Goal: Task Accomplishment & Management: Manage account settings

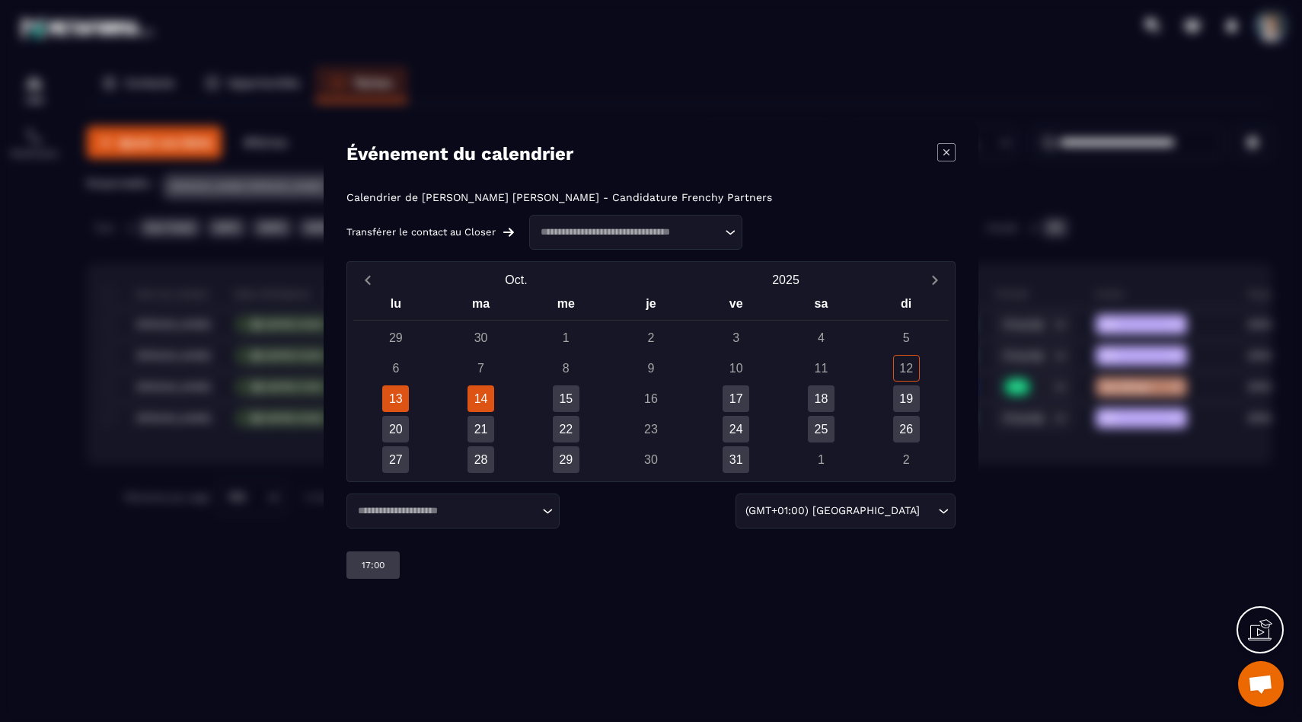
click at [483, 396] on div "14" at bounding box center [481, 398] width 27 height 27
click at [273, 541] on div "Modal window" at bounding box center [651, 361] width 1302 height 722
click at [950, 150] on icon "Modal window" at bounding box center [947, 152] width 18 height 18
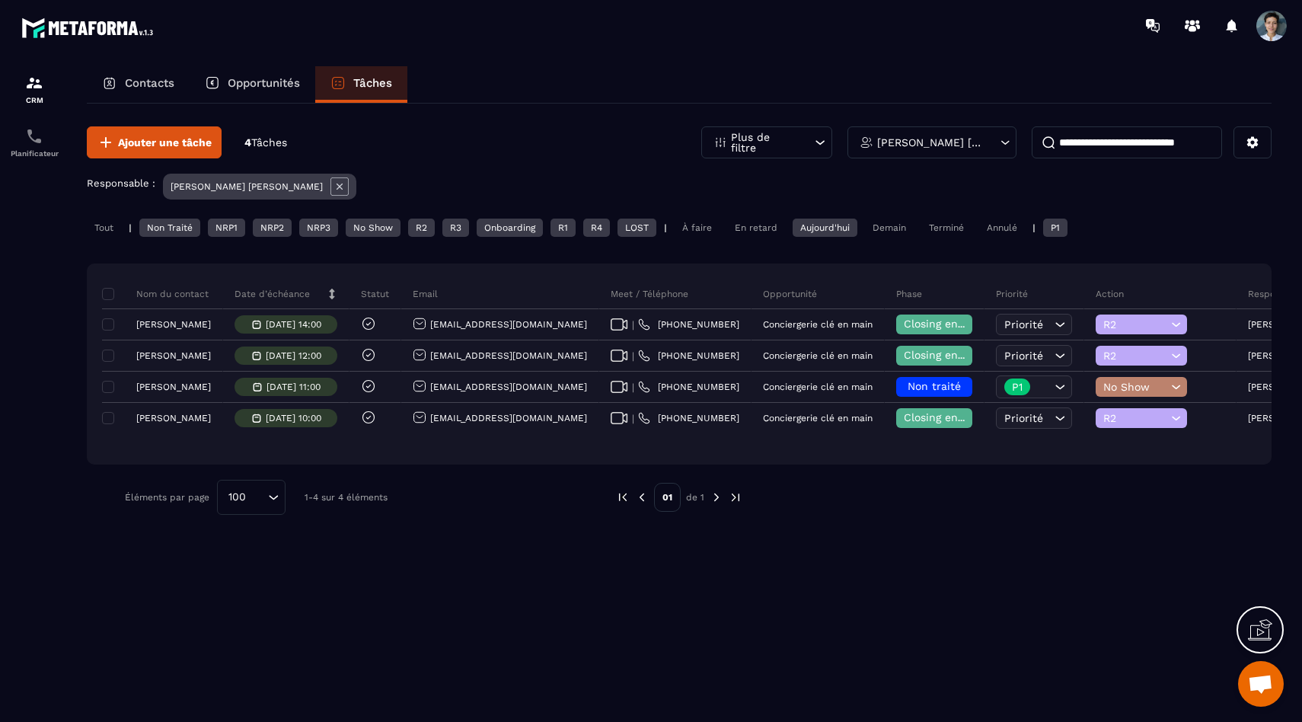
click at [895, 219] on div "Demain" at bounding box center [889, 228] width 49 height 18
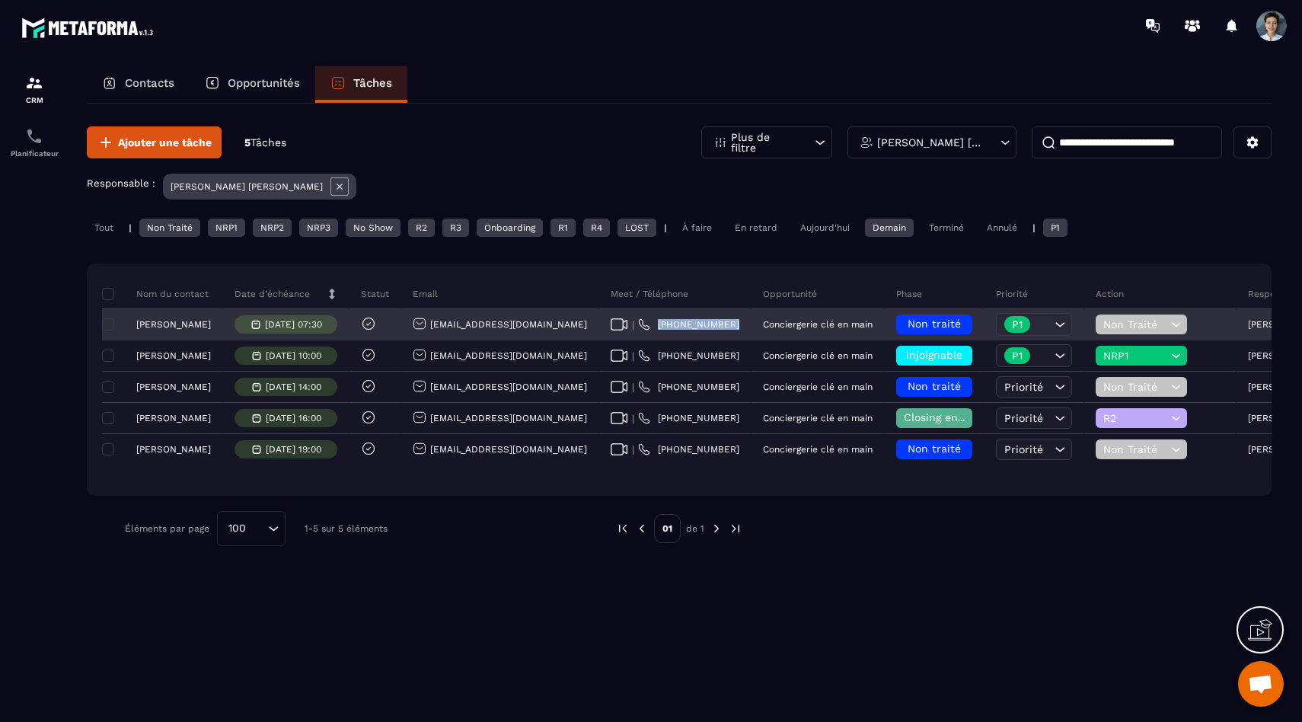
drag, startPoint x: 743, startPoint y: 330, endPoint x: 668, endPoint y: 321, distance: 75.1
click at [668, 321] on div "| +33 60768 5327" at bounding box center [675, 325] width 152 height 30
copy p "[PHONE_NUMBER]"
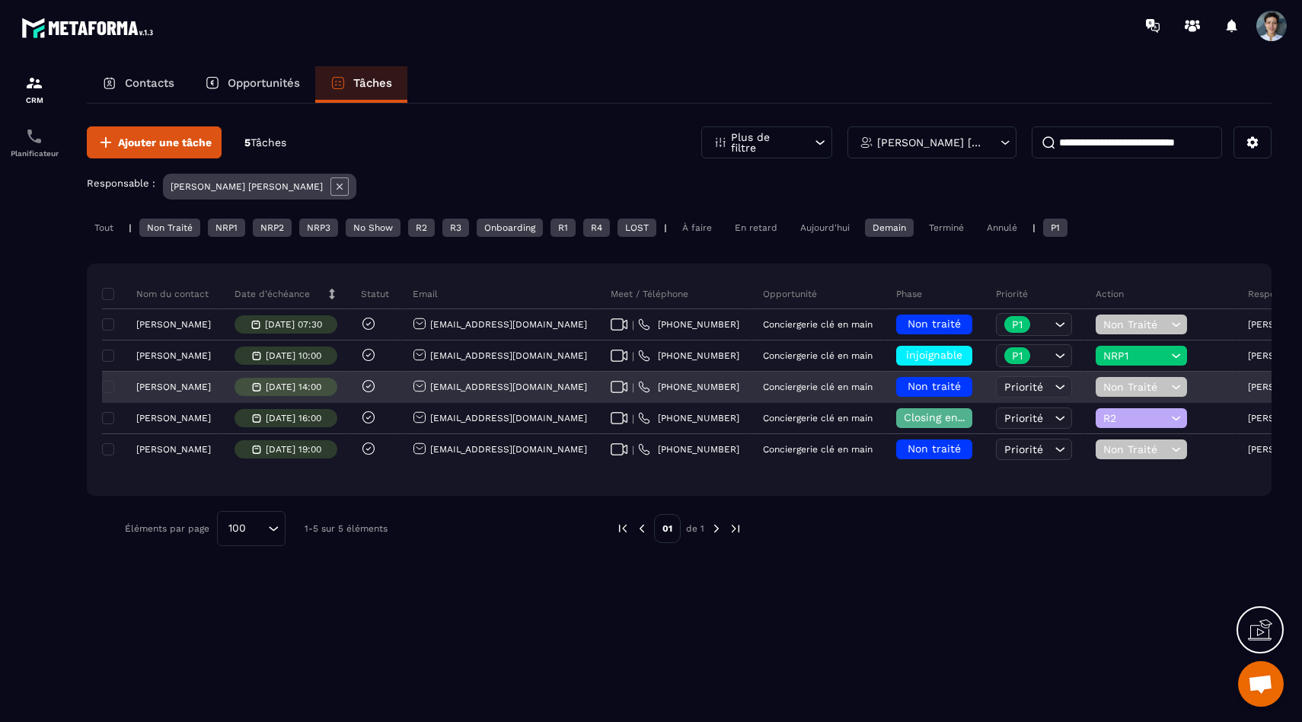
click at [947, 387] on span "Non traité" at bounding box center [934, 386] width 53 height 12
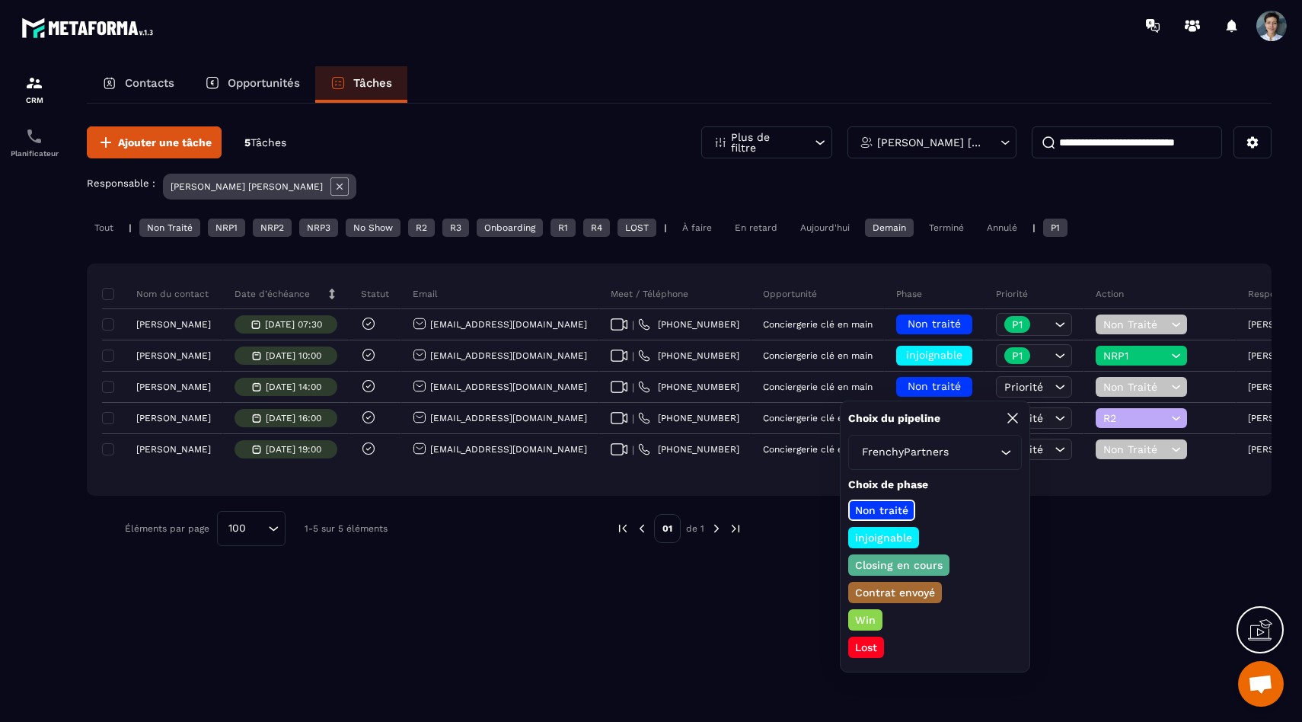
click at [899, 571] on p "Closing en cours" at bounding box center [899, 564] width 92 height 15
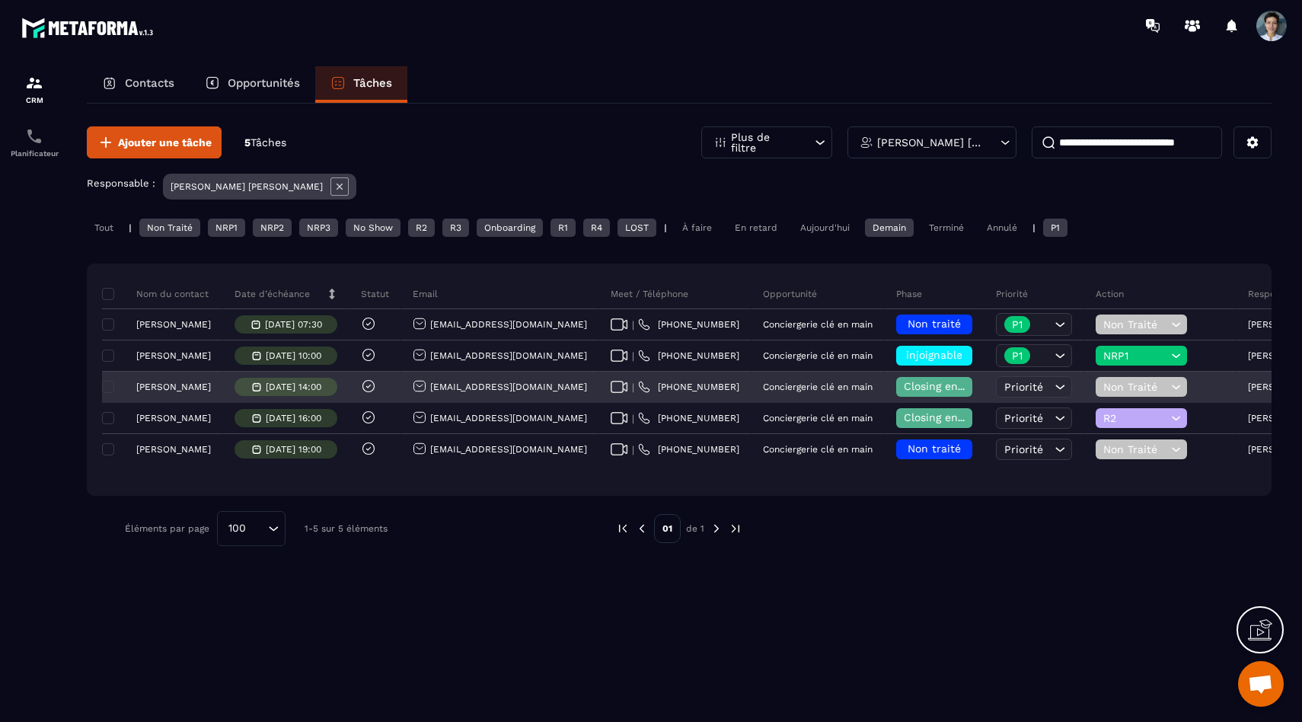
click at [1120, 381] on span "Non Traité" at bounding box center [1136, 387] width 64 height 12
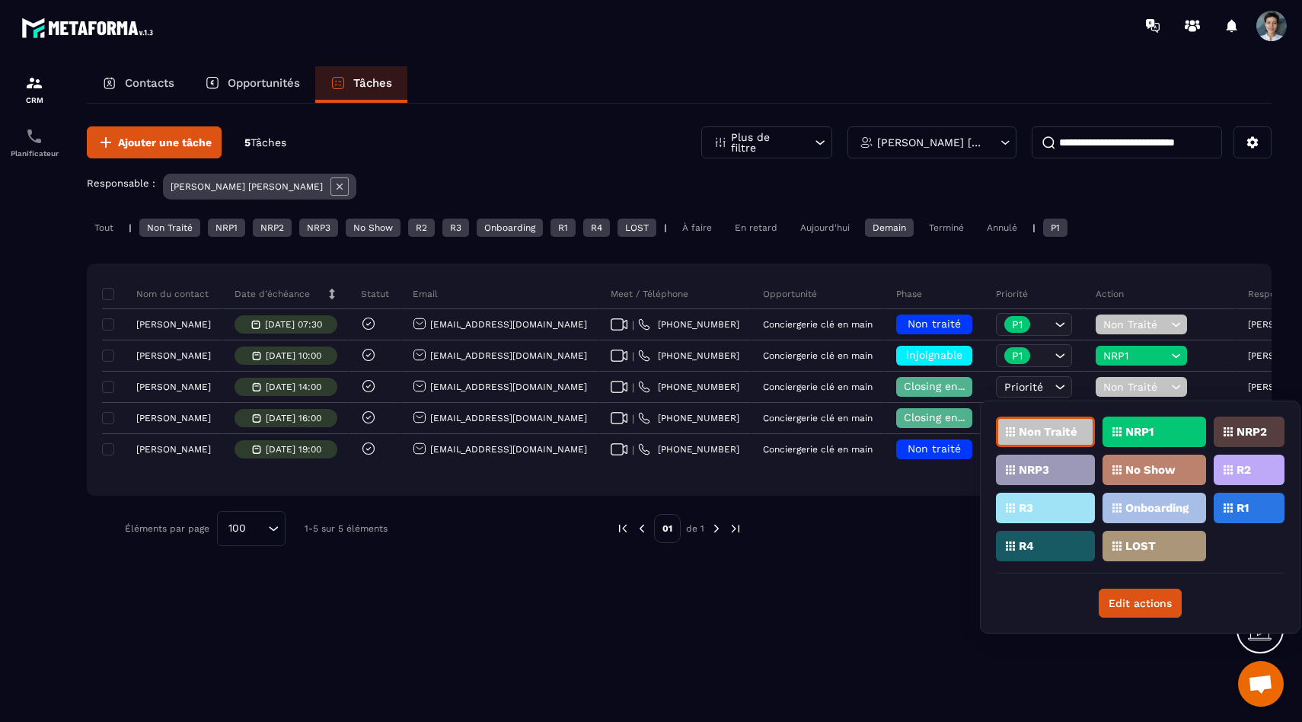
click at [1255, 478] on div "R2" at bounding box center [1249, 470] width 71 height 30
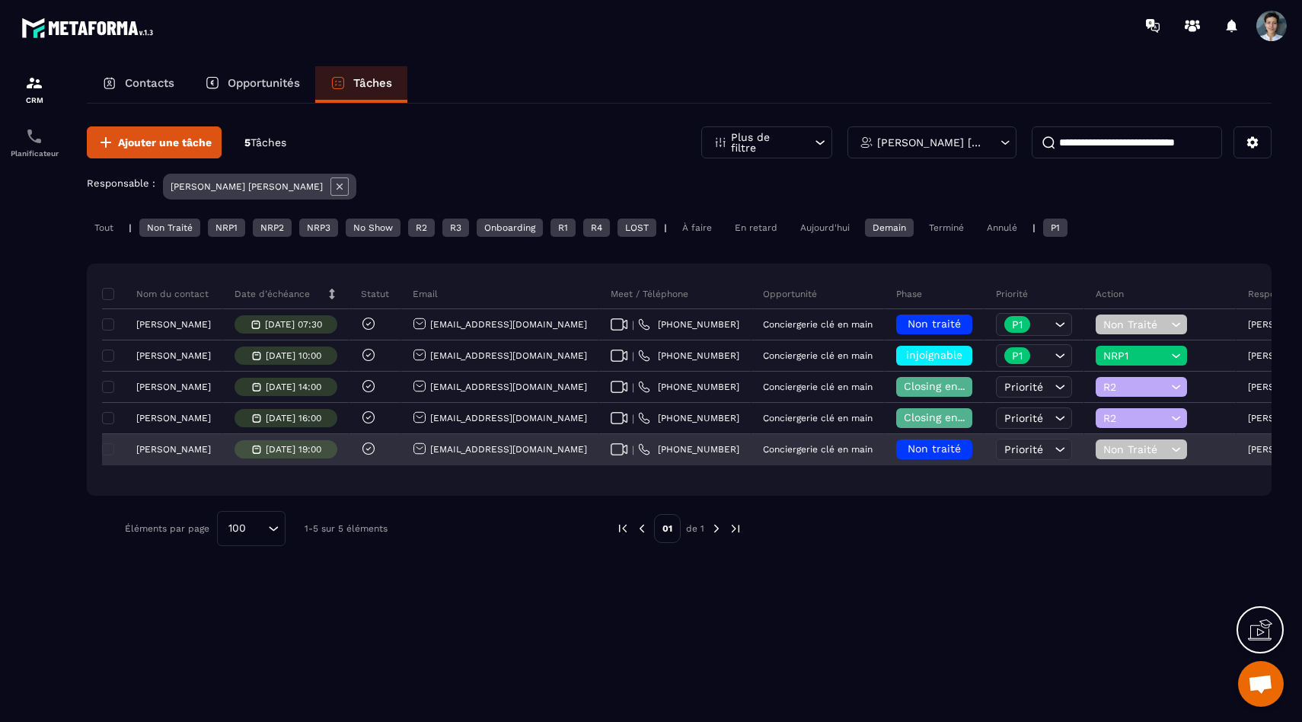
click at [954, 449] on span "Non traité" at bounding box center [934, 448] width 53 height 12
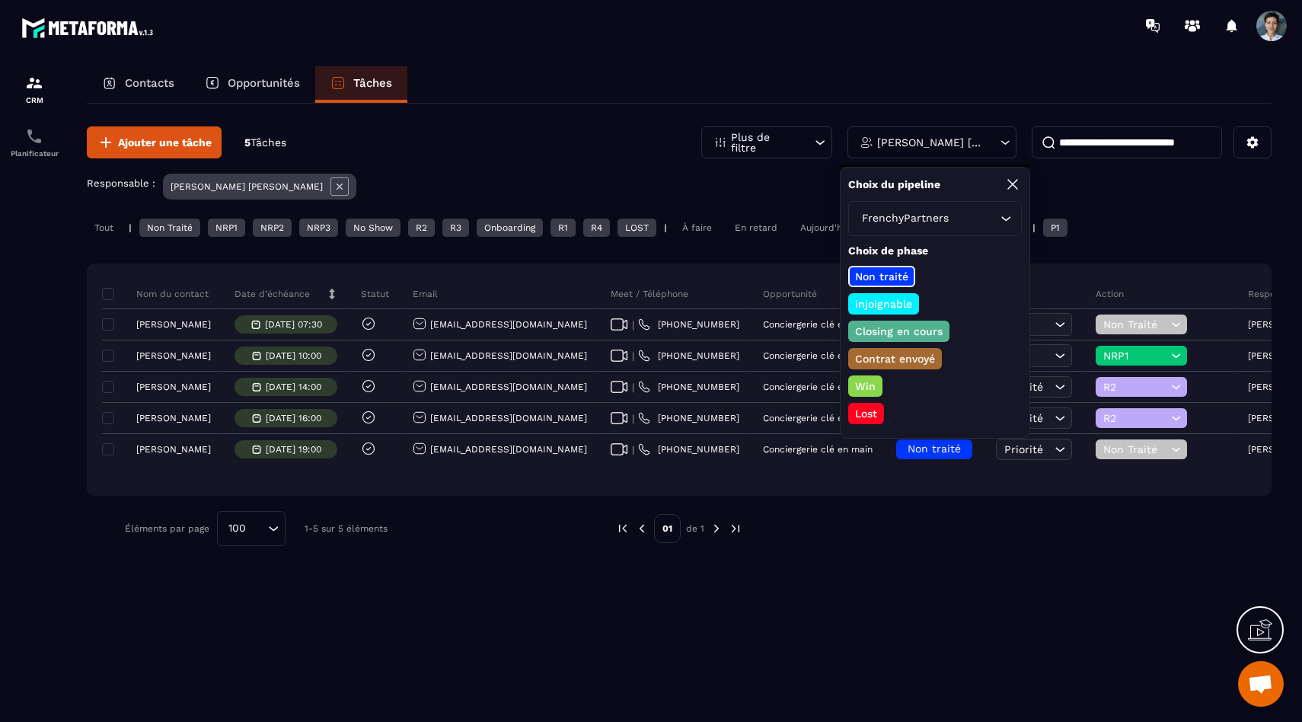
click at [906, 332] on p "Closing en cours" at bounding box center [899, 331] width 92 height 15
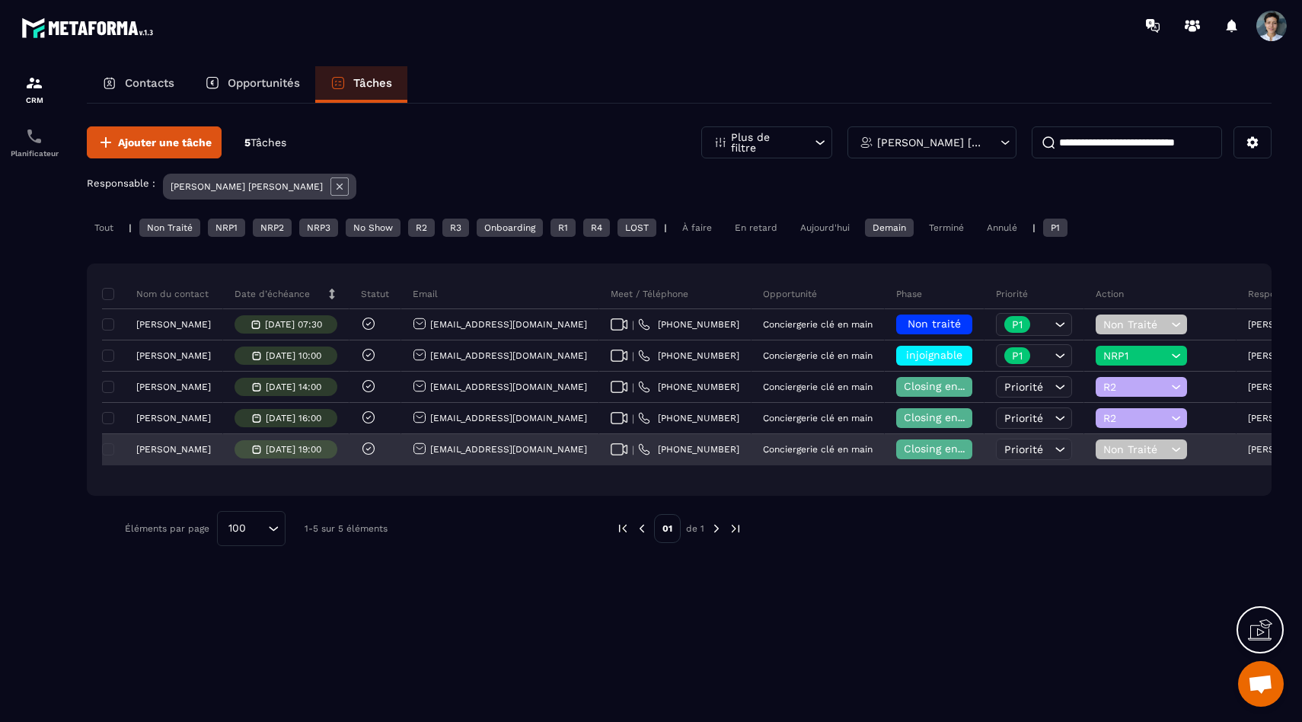
click at [1123, 445] on span "Non Traité" at bounding box center [1136, 449] width 64 height 12
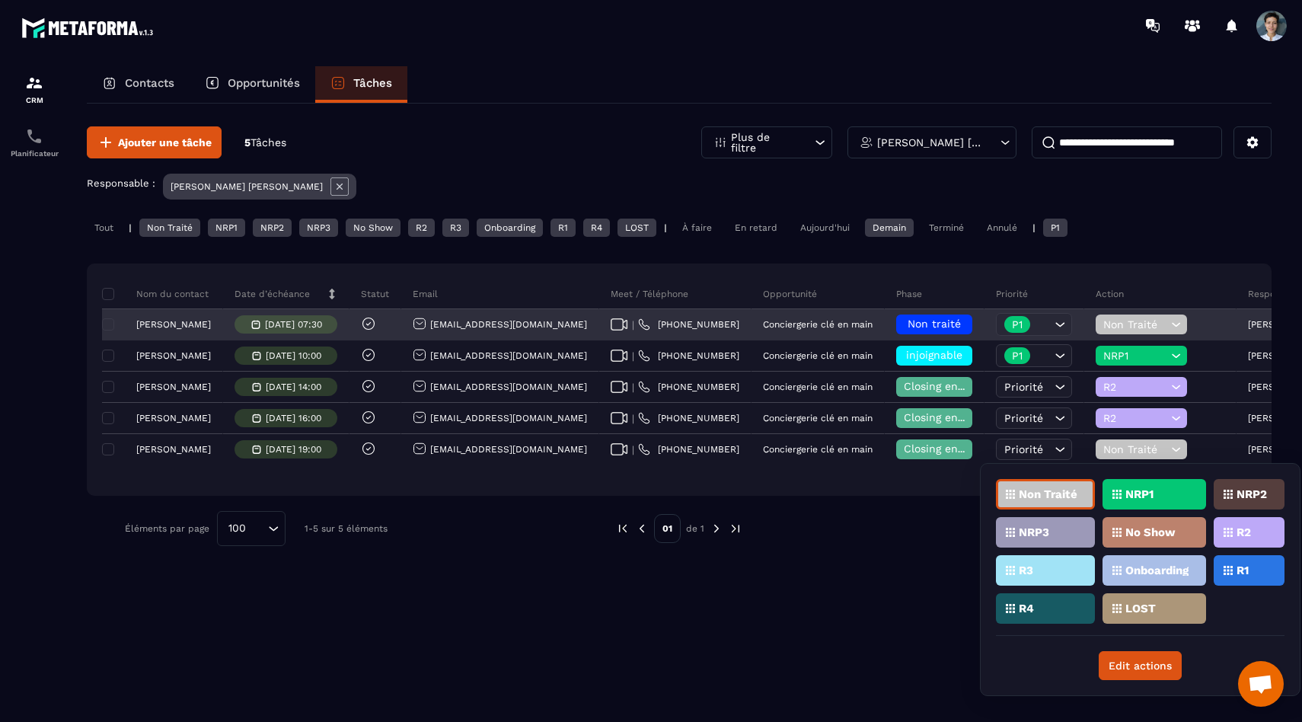
click at [322, 321] on p "13/10/2025 07:30" at bounding box center [293, 324] width 57 height 11
